Goal: Task Accomplishment & Management: Manage account settings

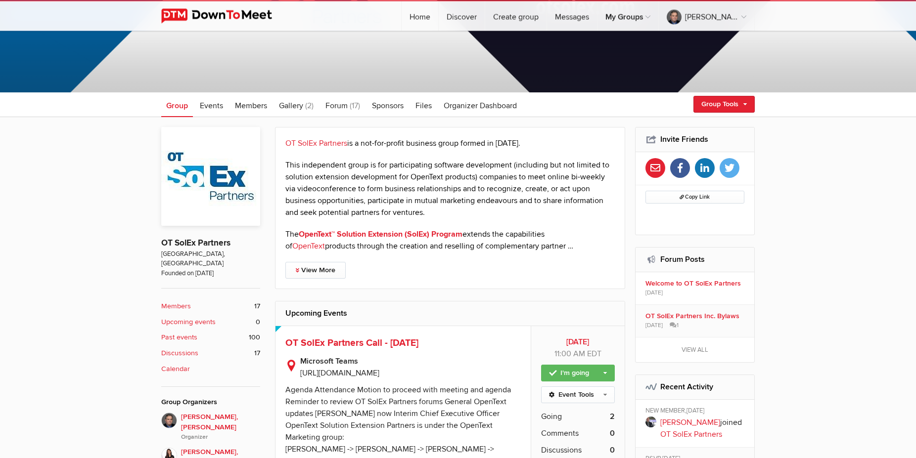
scroll to position [151, 0]
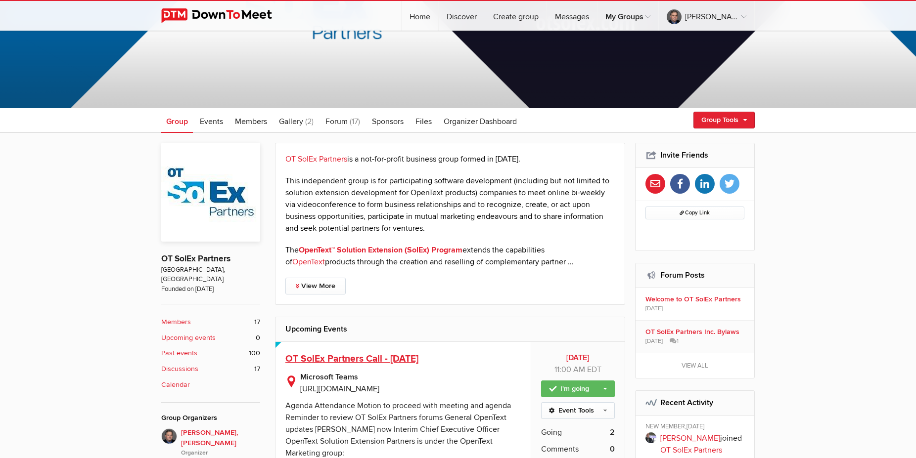
click at [365, 357] on span "OT SolEx Partners Call - [DATE]" at bounding box center [351, 359] width 133 height 12
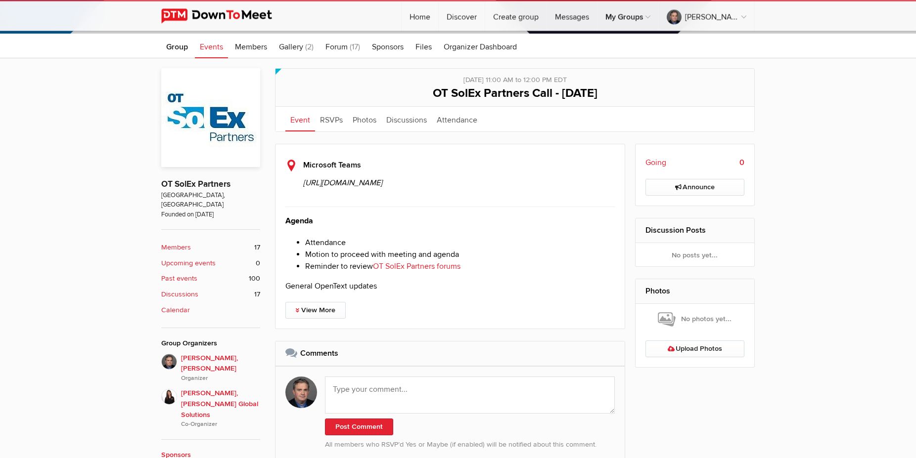
scroll to position [252, 0]
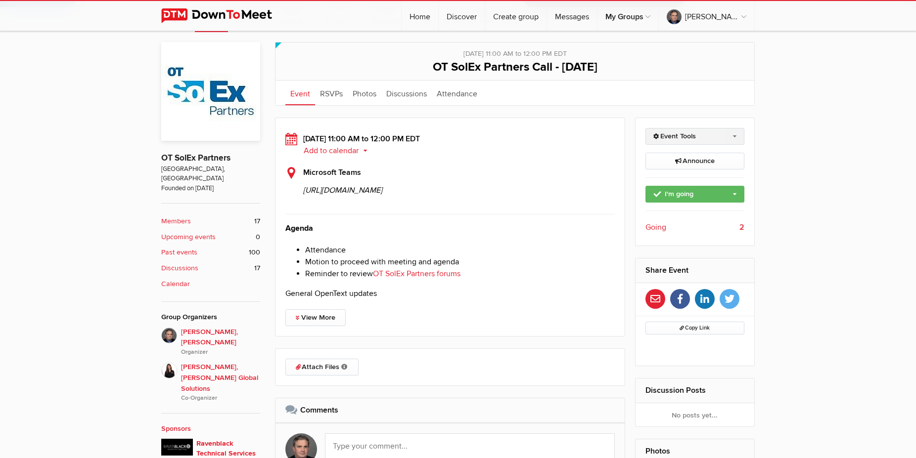
click at [714, 140] on link "Event Tools" at bounding box center [694, 136] width 99 height 17
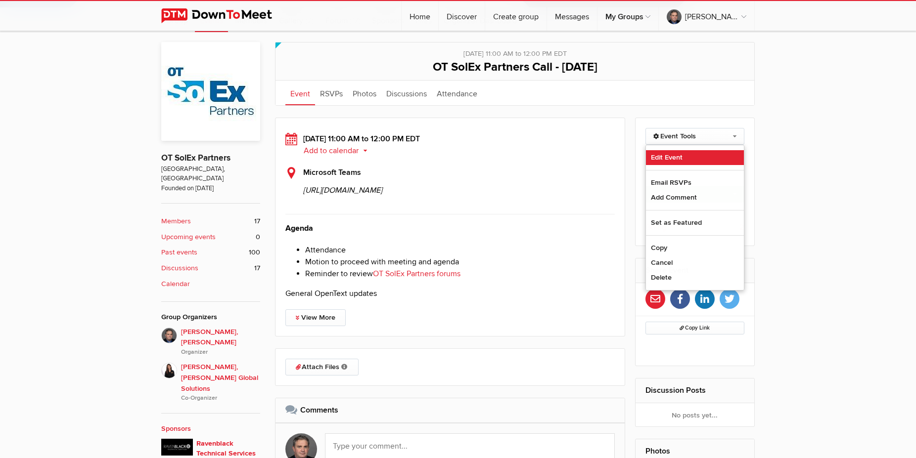
click at [656, 155] on link "Edit Event" at bounding box center [695, 157] width 98 height 15
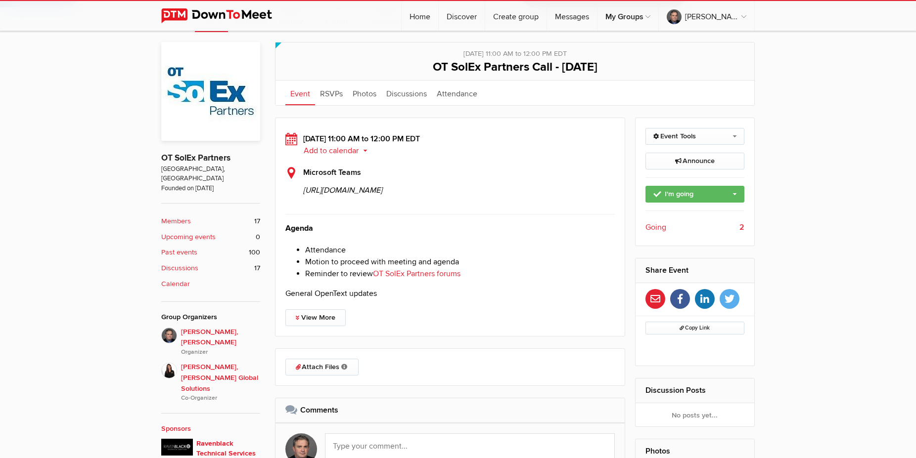
select select "11:00:00"
select select
select select "PM"
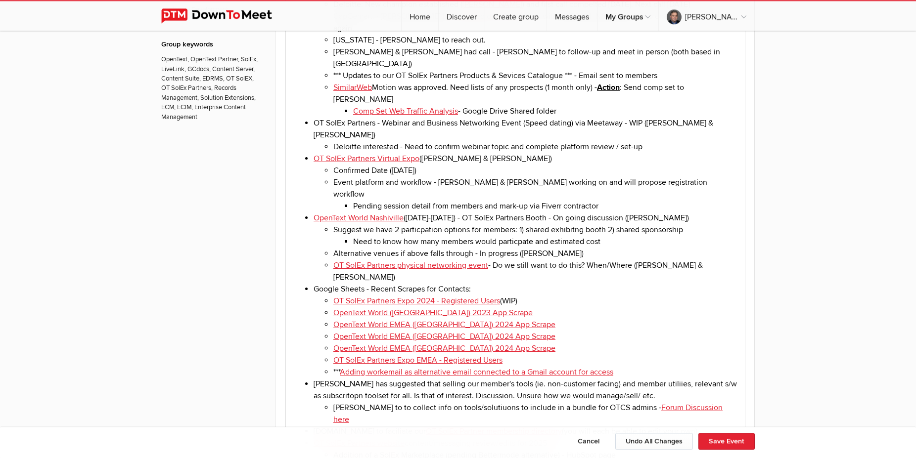
scroll to position [908, 0]
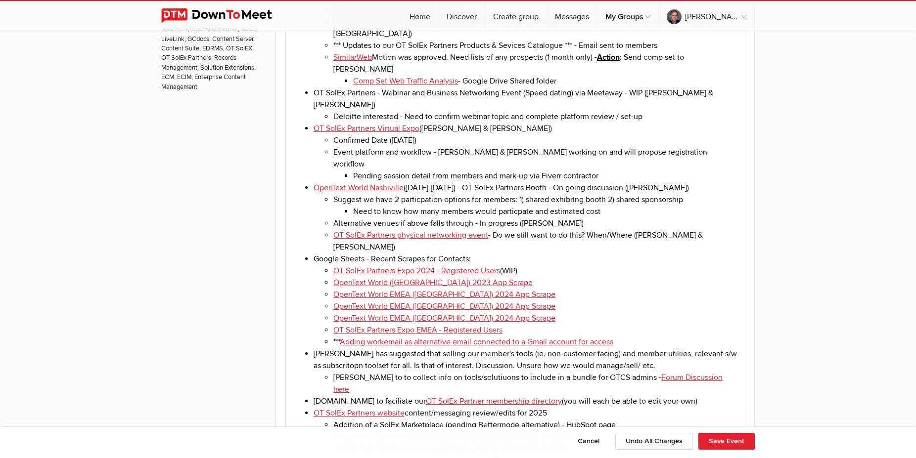
click at [486, 253] on li "Google Sheets - Recent Scrapes for Contacts: OT SolEx Partners Expo 2024 - Regi…" at bounding box center [524, 300] width 423 height 95
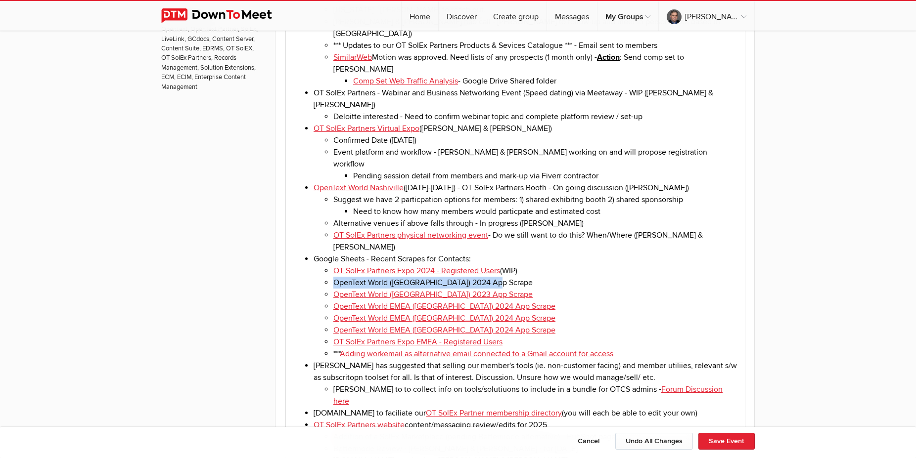
click at [334, 277] on li "OpenText World (Las Vegas) 2024 App Scrape" at bounding box center [534, 283] width 403 height 12
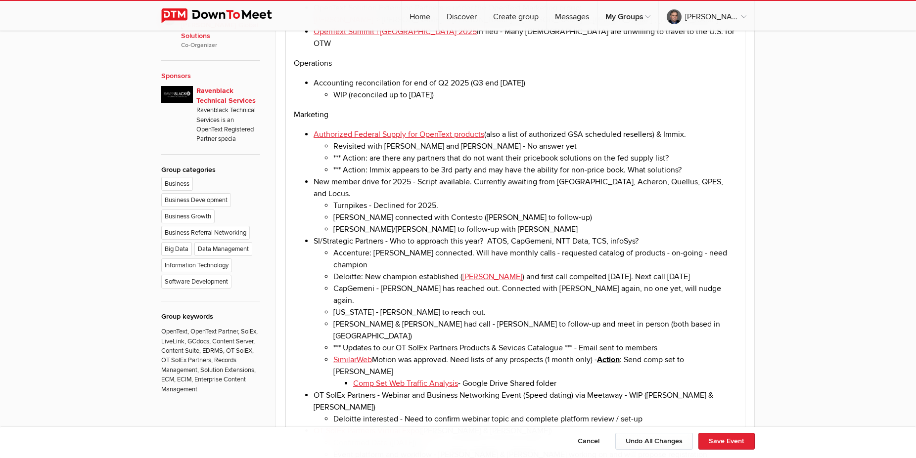
scroll to position [353, 0]
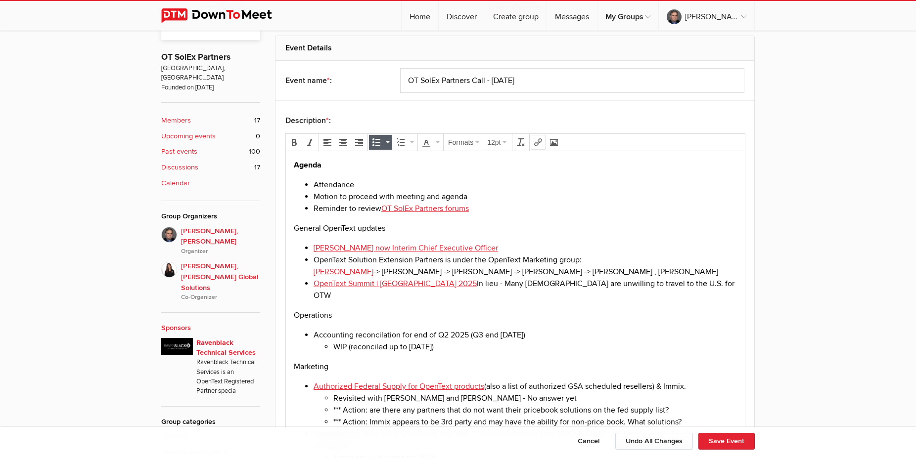
click at [539, 141] on icon "Insert/edit link" at bounding box center [538, 142] width 8 height 8
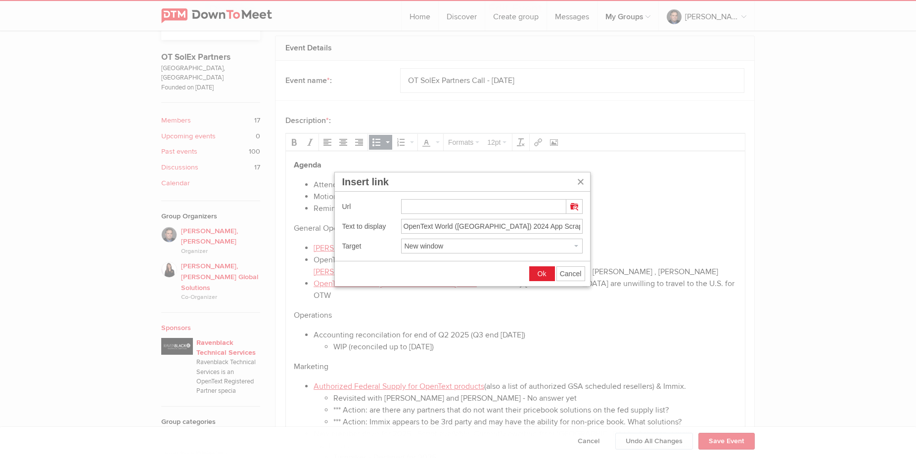
type input "https://docs.google.com/spreadsheets/d/1-pOg0m2zlrBUb3pTdTY7KM-xe3ZC3jewX8fob39…"
click at [538, 273] on span "Ok" at bounding box center [541, 274] width 9 height 8
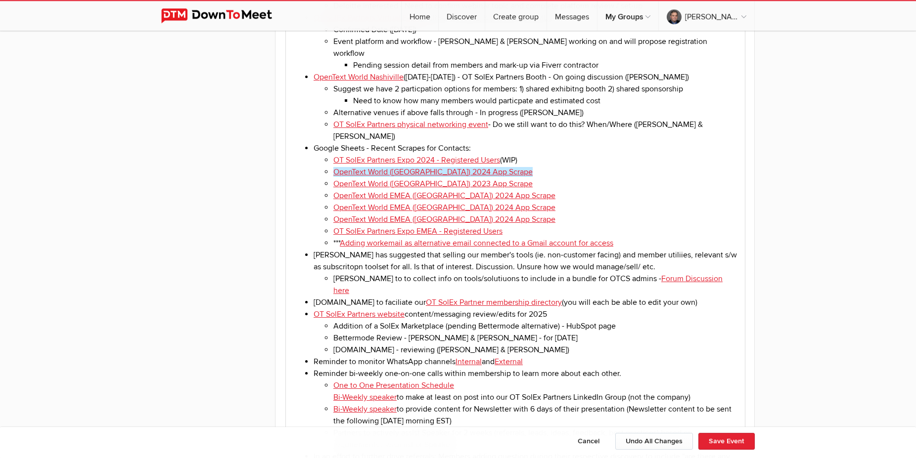
scroll to position [1009, 0]
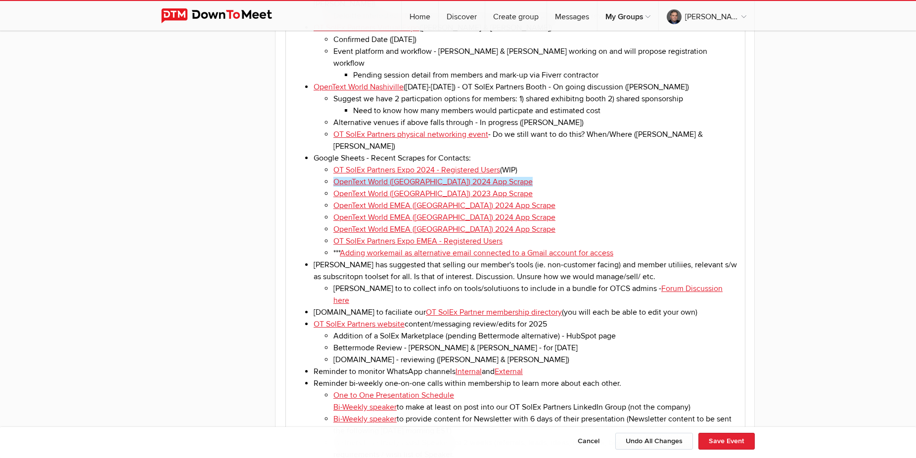
click at [510, 259] on li "Luis has suggested that selling our member's tools (ie. non-customer facing) an…" at bounding box center [524, 282] width 423 height 47
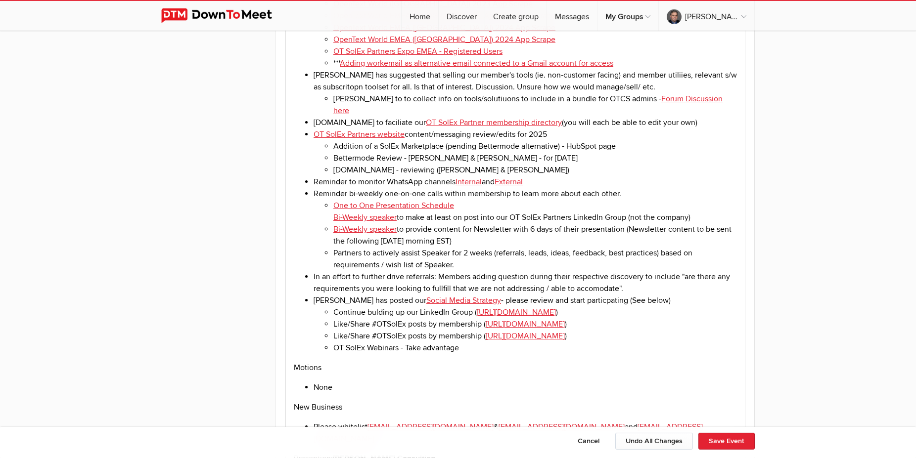
scroll to position [1261, 0]
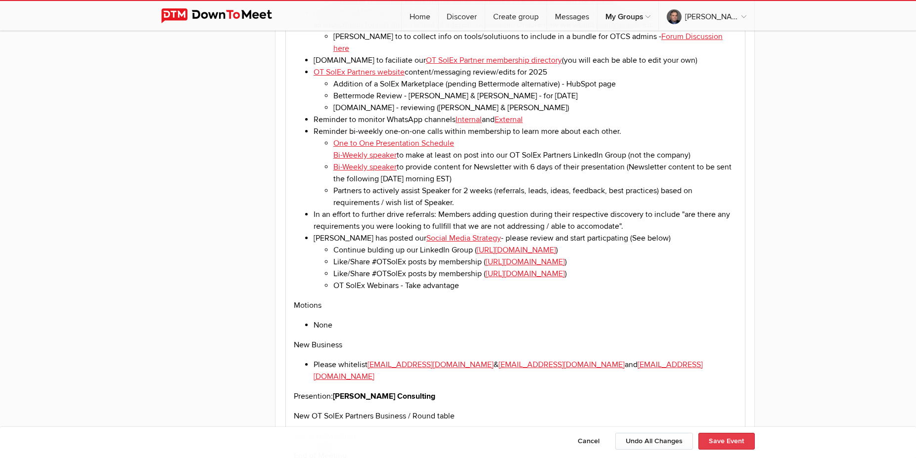
click at [724, 441] on button "Save Event" at bounding box center [726, 441] width 56 height 17
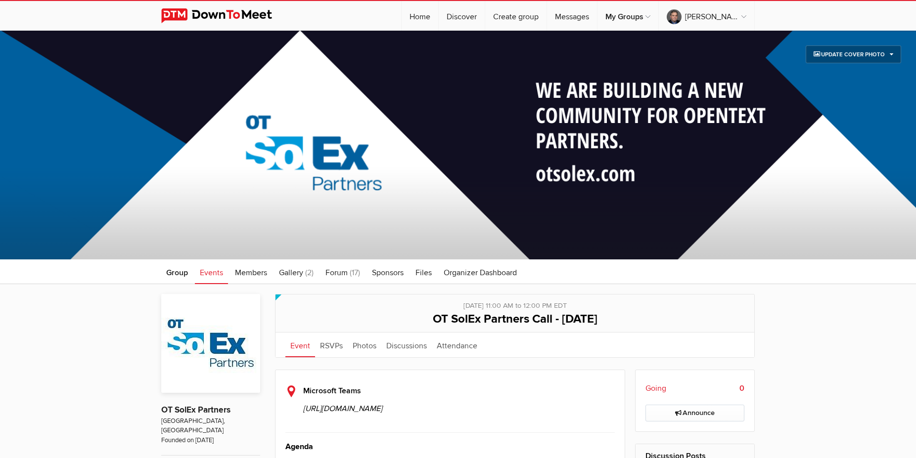
scroll to position [202, 0]
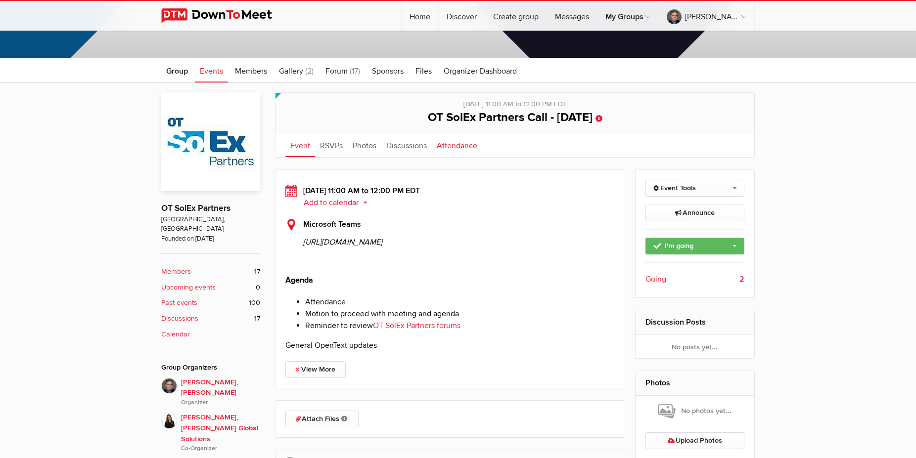
click at [462, 142] on link "Attendance" at bounding box center [457, 144] width 50 height 25
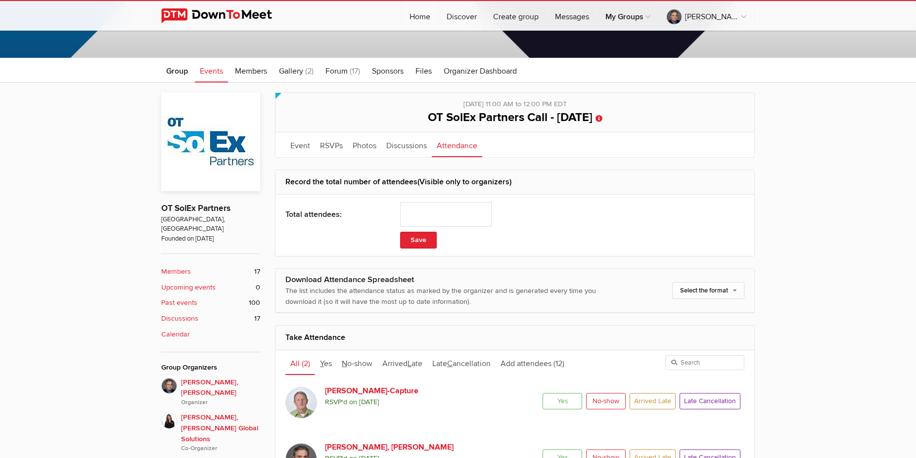
scroll to position [403, 0]
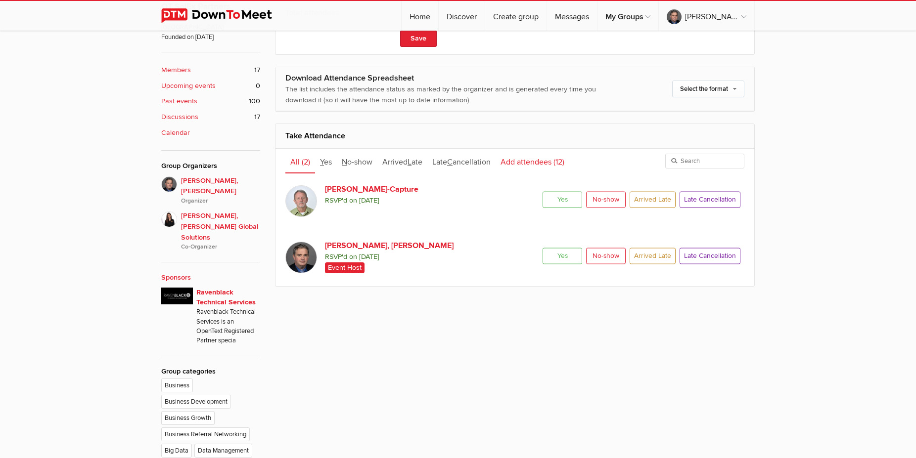
click at [539, 165] on span "Add attendees" at bounding box center [525, 162] width 51 height 10
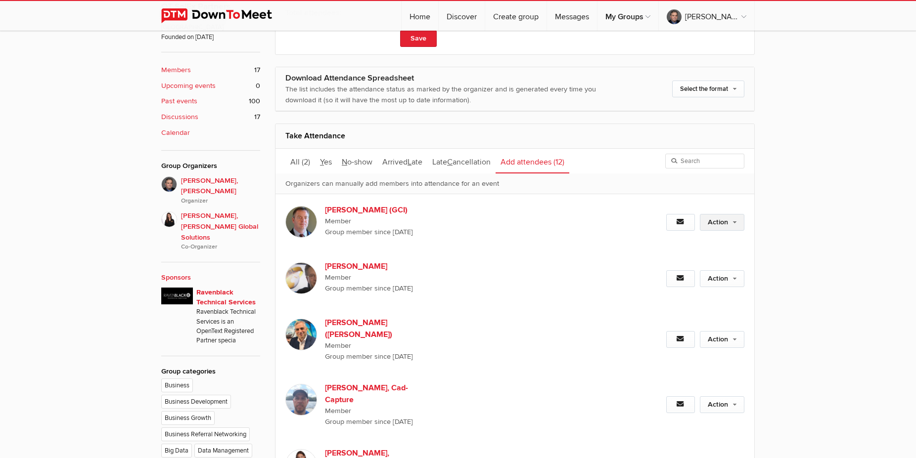
click at [728, 223] on link "Action" at bounding box center [722, 222] width 44 height 17
click at [683, 241] on link "Set as Going" at bounding box center [690, 243] width 108 height 15
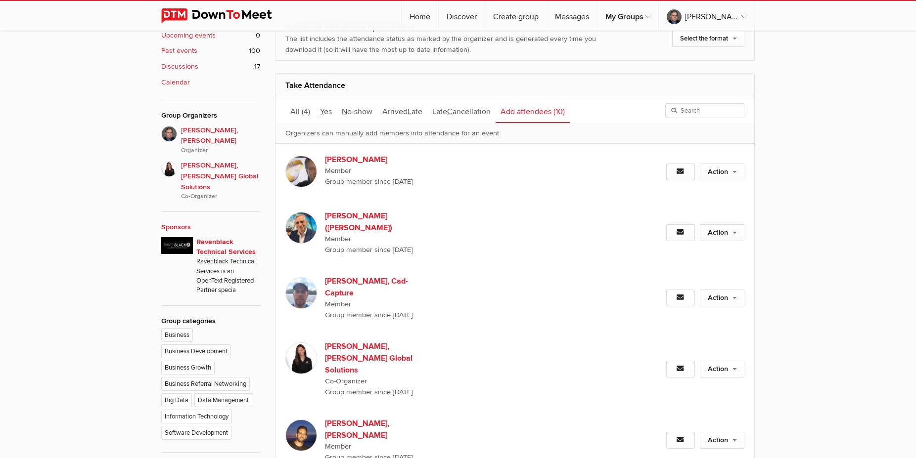
scroll to position [504, 0]
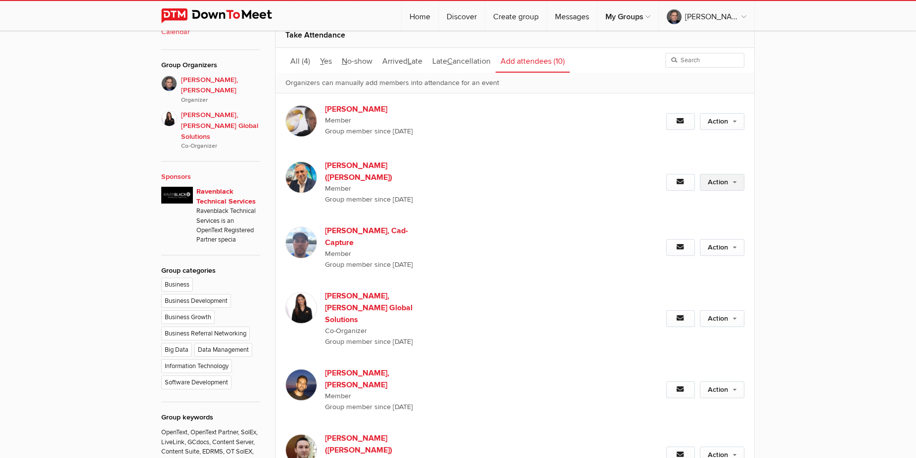
click at [728, 186] on link "Action" at bounding box center [722, 182] width 44 height 17
click at [729, 182] on link "Action" at bounding box center [722, 182] width 44 height 17
click at [680, 199] on link "Set as Going" at bounding box center [690, 203] width 108 height 15
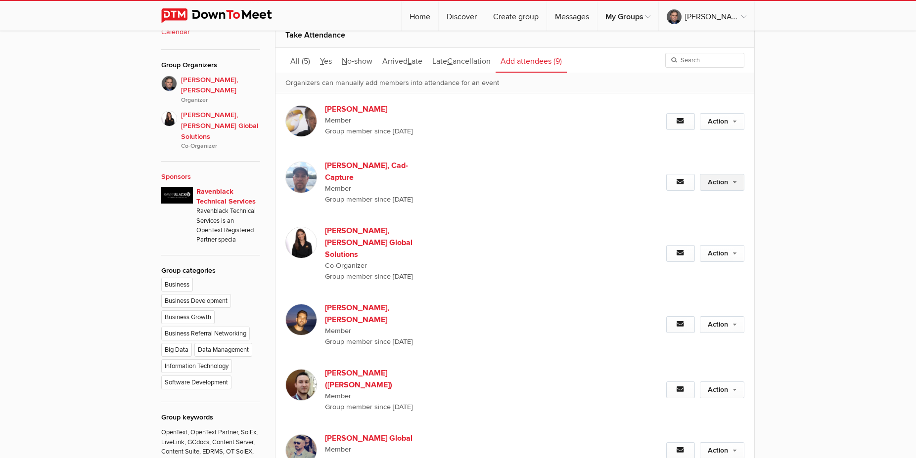
click at [721, 184] on link "Action" at bounding box center [722, 182] width 44 height 17
click at [669, 199] on div "Action Set as Going Set as Maybe Set as Not going" at bounding box center [675, 182] width 137 height 65
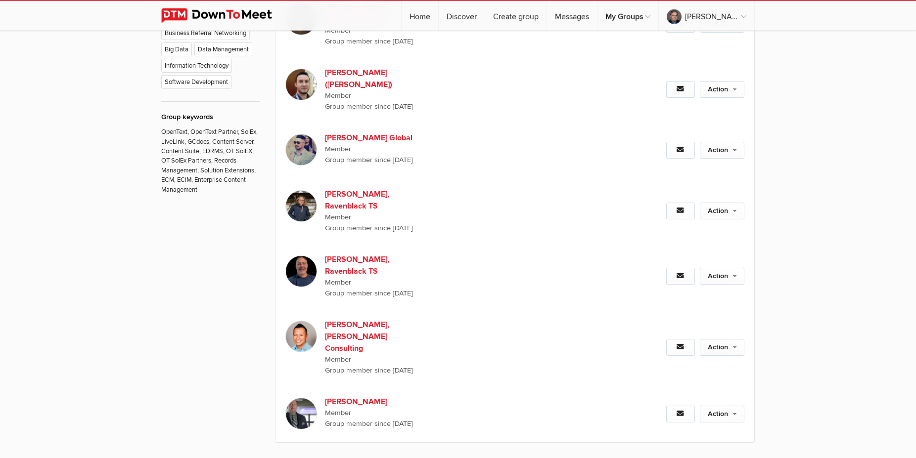
scroll to position [807, 0]
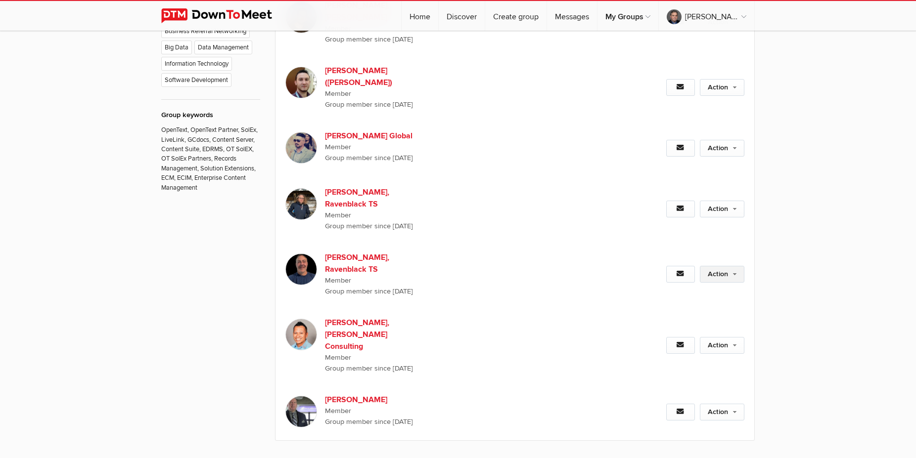
click at [725, 266] on link "Action" at bounding box center [722, 274] width 44 height 17
click at [671, 288] on link "Set as Going" at bounding box center [690, 295] width 108 height 15
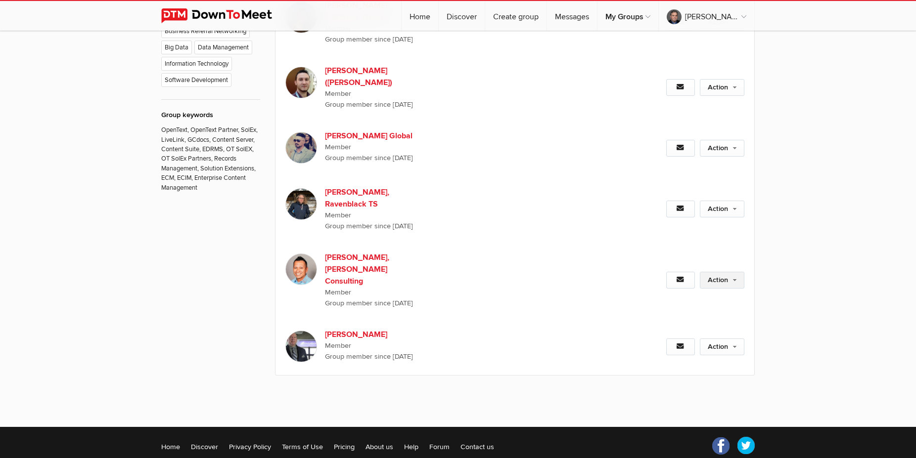
click at [726, 272] on link "Action" at bounding box center [722, 280] width 44 height 17
click at [667, 294] on link "Set as Going" at bounding box center [690, 301] width 108 height 15
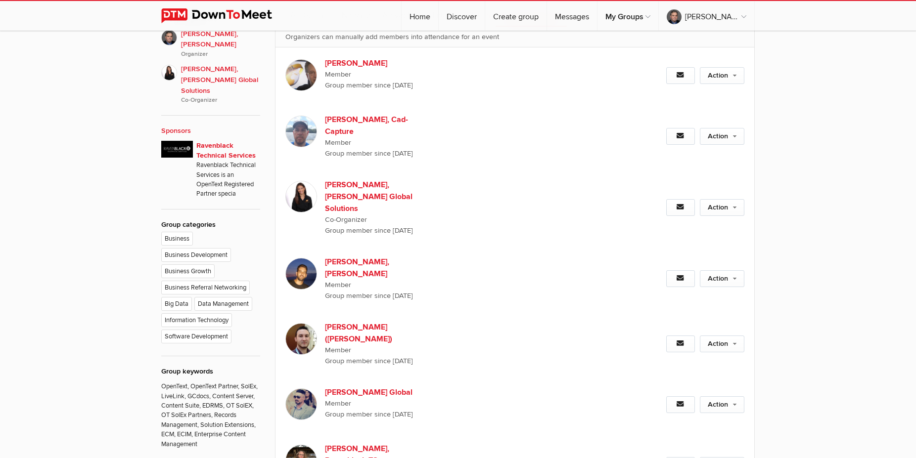
scroll to position [349, 0]
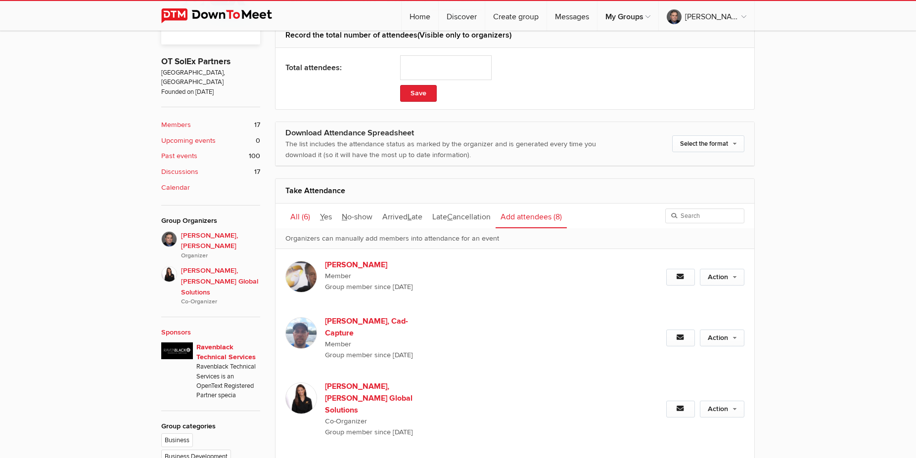
click at [295, 213] on span "All" at bounding box center [294, 217] width 9 height 10
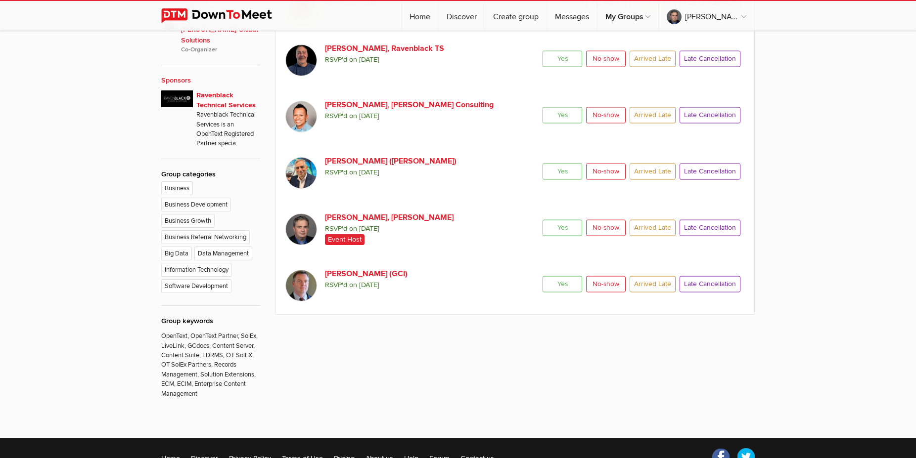
scroll to position [399, 0]
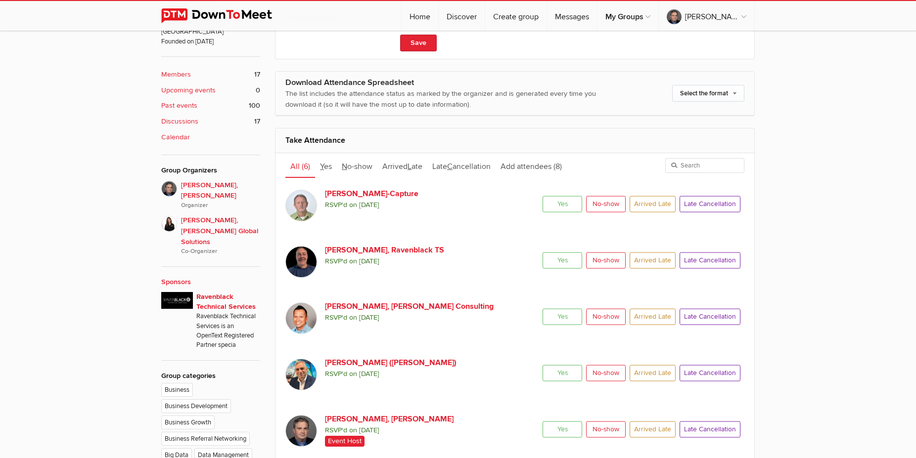
scroll to position [234, 0]
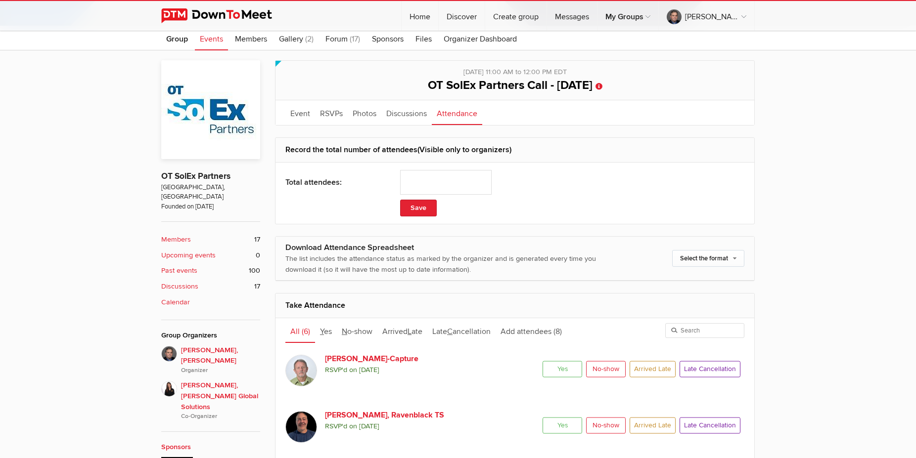
scroll to position [399, 0]
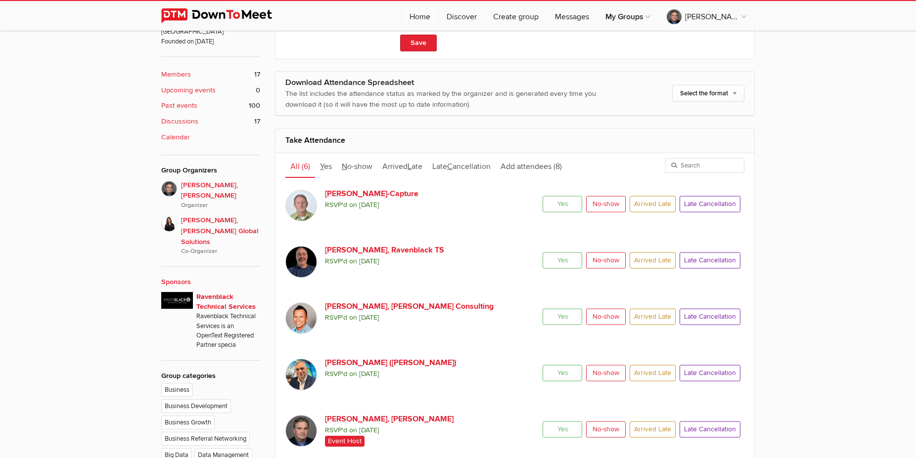
click at [605, 206] on span "No-show" at bounding box center [606, 204] width 40 height 16
click at [586, 196] on input "No-show" at bounding box center [585, 195] width 0 height 0
radio input "true"
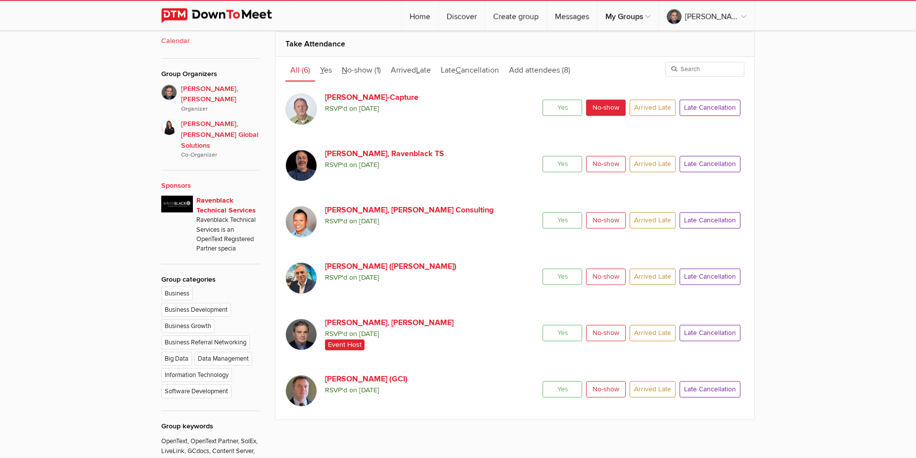
scroll to position [500, 0]
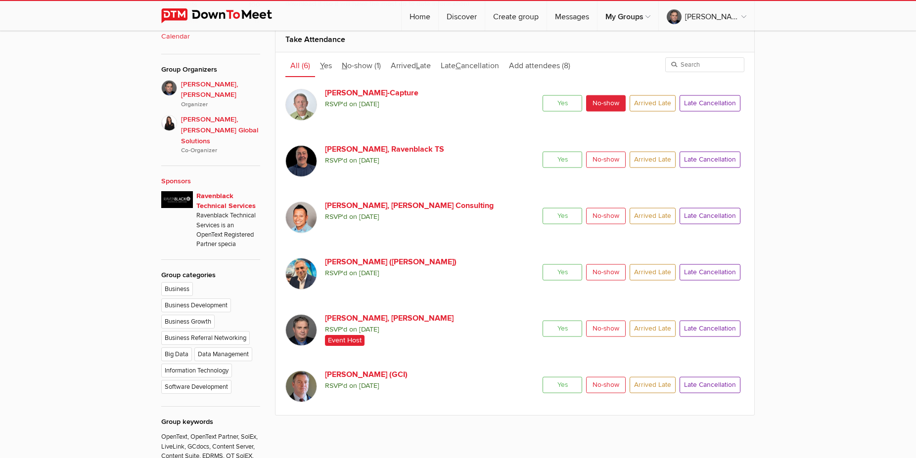
click at [561, 166] on span "Yes" at bounding box center [562, 159] width 40 height 16
click at [542, 151] on input "Yes" at bounding box center [542, 151] width 0 height 0
radio input "true"
click at [564, 218] on span "Yes" at bounding box center [562, 216] width 40 height 16
click at [542, 208] on input "Yes" at bounding box center [542, 207] width 0 height 0
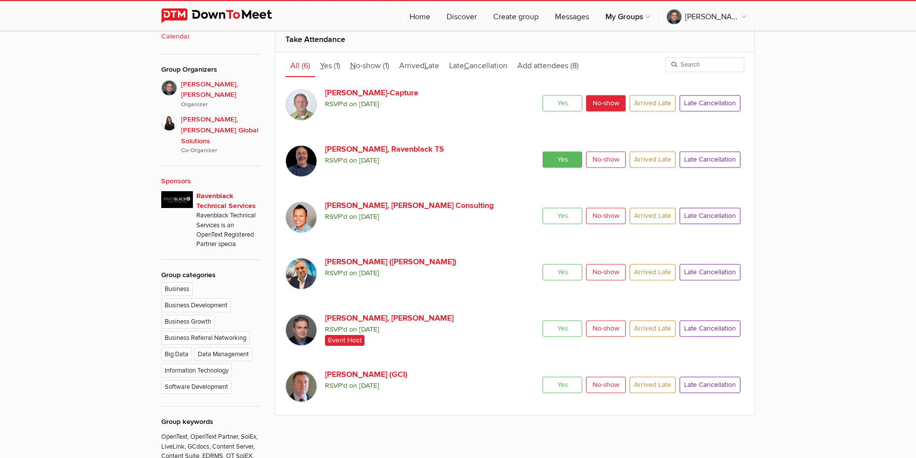
radio input "true"
click at [563, 275] on span "Yes" at bounding box center [562, 272] width 40 height 16
click at [542, 264] on input "Yes" at bounding box center [542, 264] width 0 height 0
radio input "true"
click at [562, 330] on span "Yes" at bounding box center [562, 328] width 40 height 16
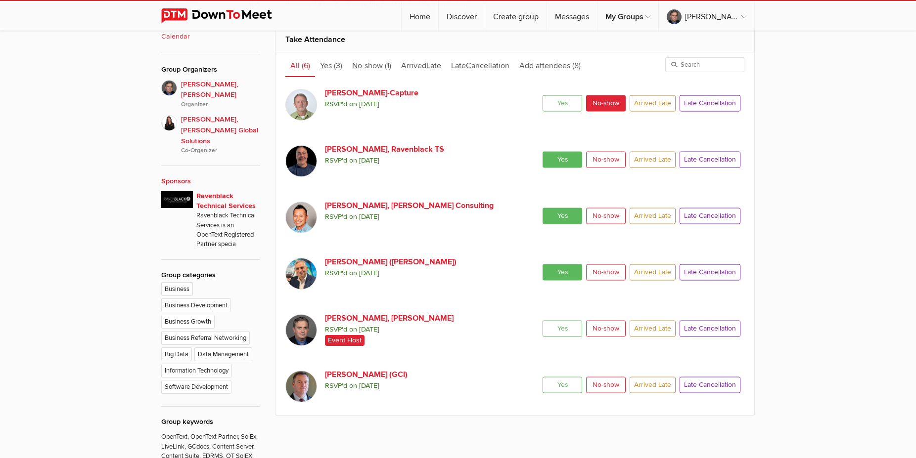
click at [542, 320] on input "Yes" at bounding box center [542, 320] width 0 height 0
radio input "true"
click at [561, 383] on span "Yes" at bounding box center [562, 385] width 40 height 16
click at [542, 377] on input "Yes" at bounding box center [542, 376] width 0 height 0
radio input "true"
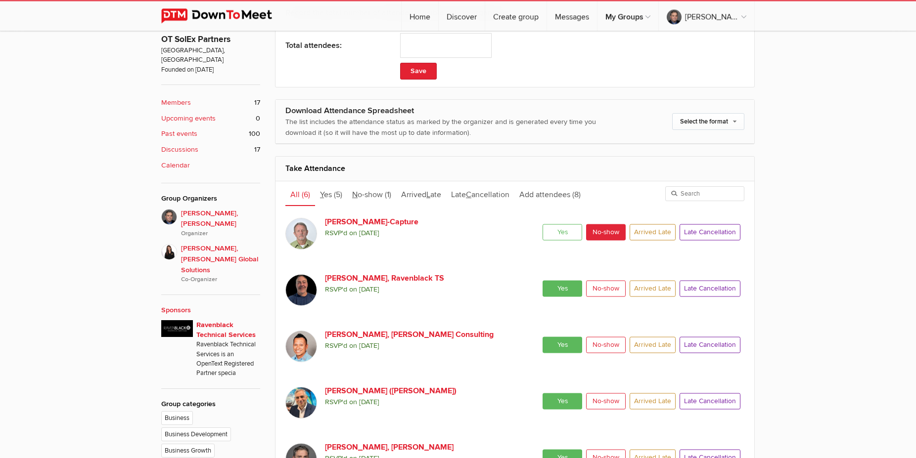
scroll to position [349, 0]
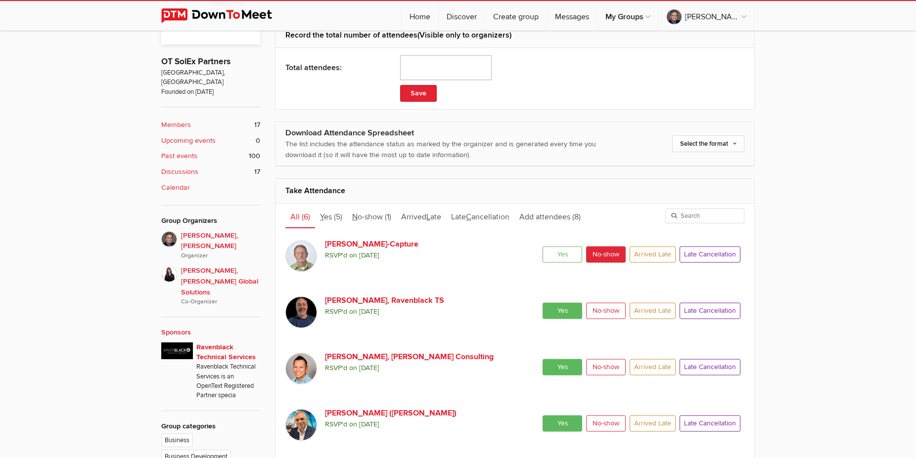
click at [432, 71] on input "number" at bounding box center [445, 67] width 91 height 25
type input "6"
click at [425, 92] on button "Save" at bounding box center [418, 93] width 37 height 17
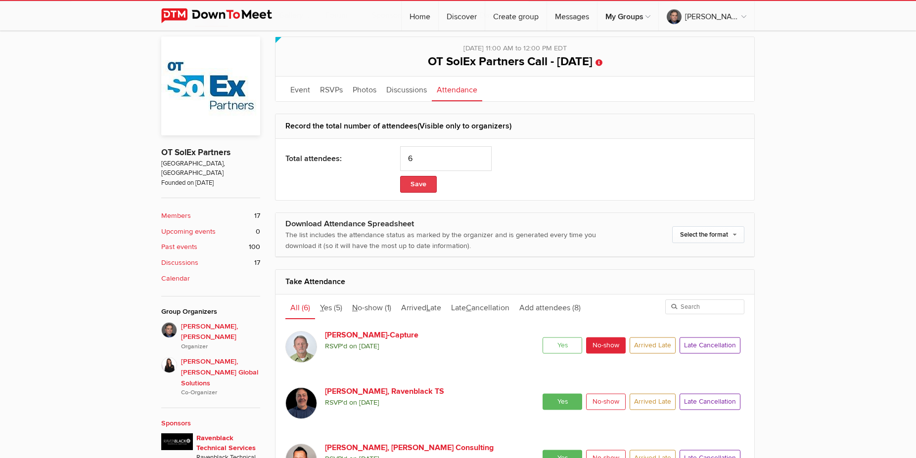
scroll to position [147, 0]
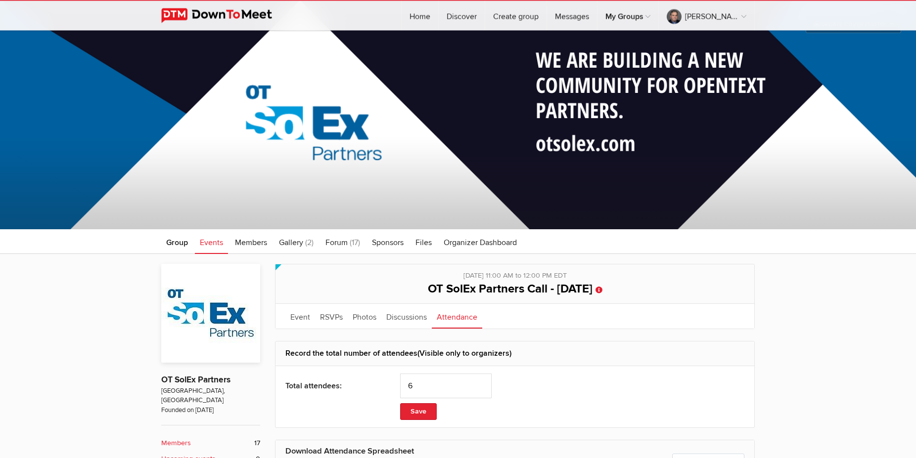
scroll to position [28, 0]
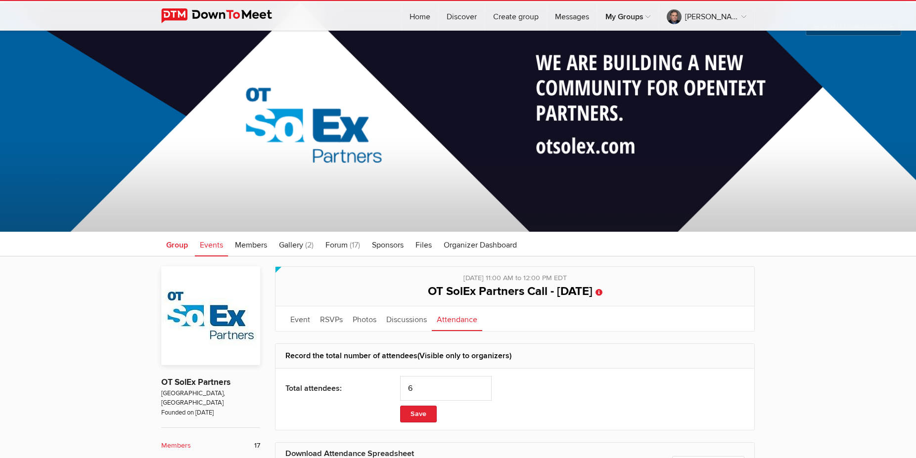
click at [177, 246] on span "Group" at bounding box center [177, 245] width 22 height 10
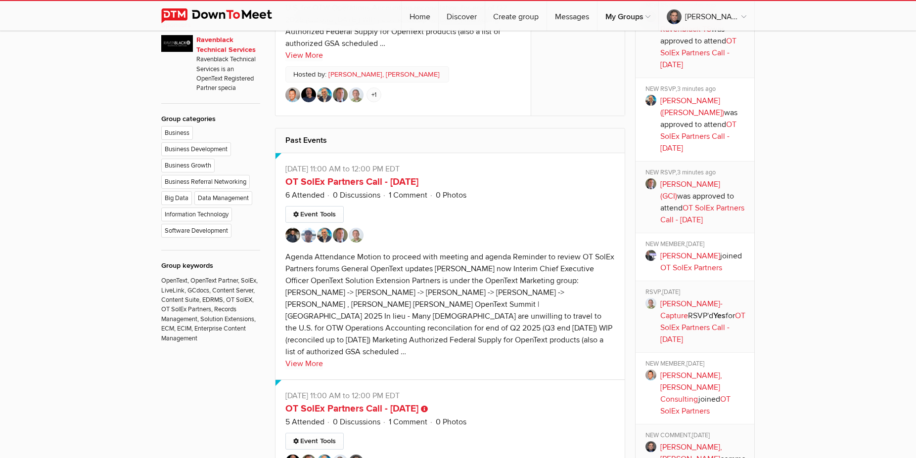
scroll to position [683, 0]
